Goal: Book appointment/travel/reservation

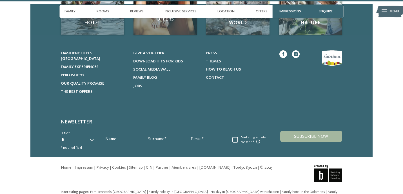
scroll to position [1969, 0]
click at [97, 52] on span "Familienhotels [GEOGRAPHIC_DATA]" at bounding box center [80, 57] width 39 height 10
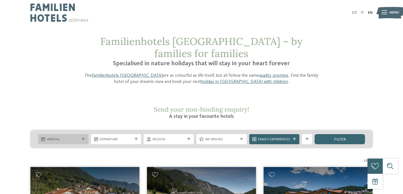
click at [66, 137] on span "Arrival" at bounding box center [63, 139] width 32 height 5
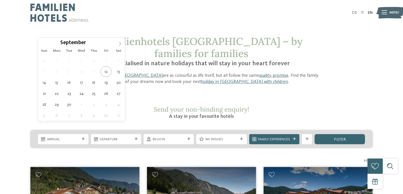
click at [120, 44] on icon at bounding box center [120, 44] width 4 height 4
type input "****"
click at [120, 44] on icon at bounding box center [120, 44] width 4 height 4
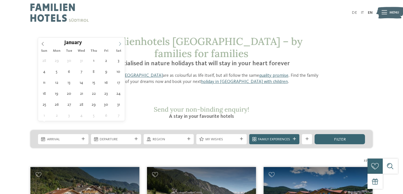
click at [120, 44] on icon at bounding box center [120, 44] width 4 height 4
click at [121, 44] on icon at bounding box center [120, 44] width 2 height 4
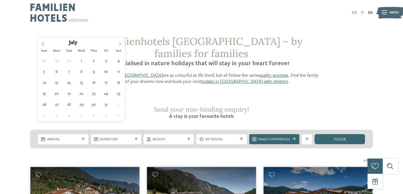
click at [120, 44] on icon at bounding box center [120, 44] width 4 height 4
type div "07.07.2026"
type input "****"
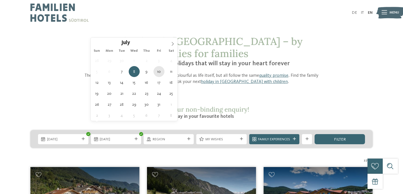
type div "10.07.2026"
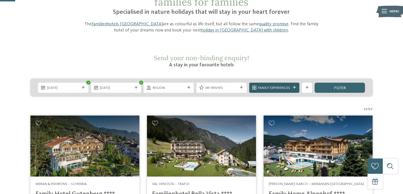
scroll to position [78, 0]
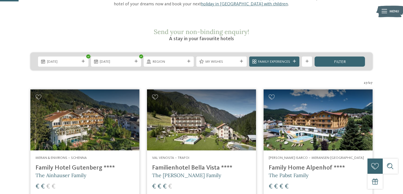
click at [340, 60] on span "filter" at bounding box center [340, 62] width 12 height 4
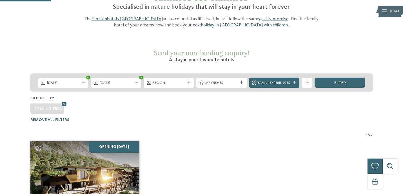
scroll to position [56, 0]
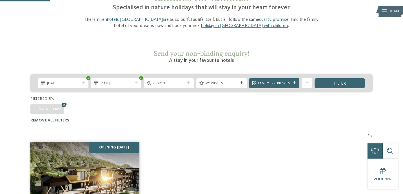
click at [64, 101] on icon at bounding box center [64, 104] width 8 height 7
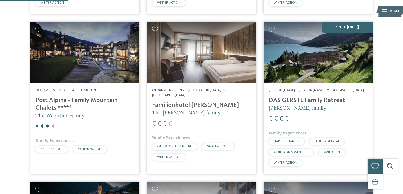
scroll to position [298, 0]
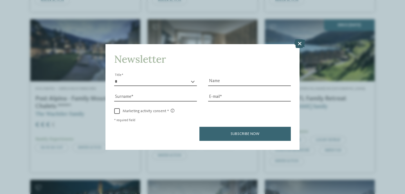
click at [301, 39] on icon at bounding box center [299, 43] width 11 height 9
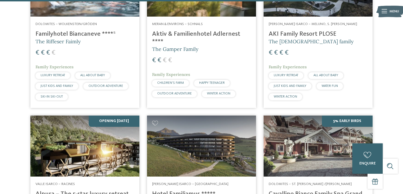
scroll to position [1417, 0]
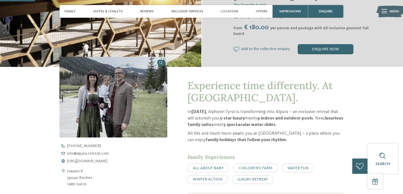
scroll to position [142, 0]
